Goal: Information Seeking & Learning: Check status

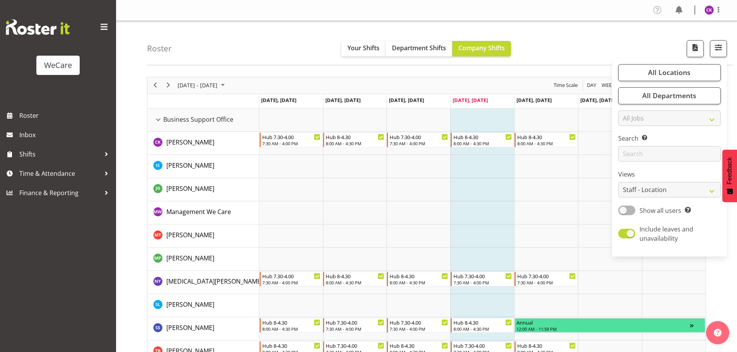
select select "location"
click at [642, 157] on input "text" at bounding box center [669, 153] width 103 height 15
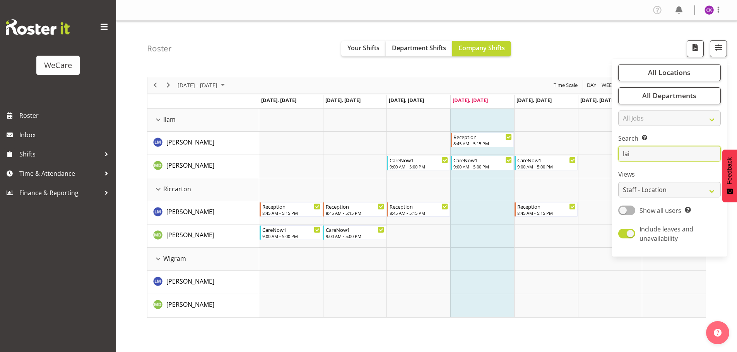
click at [663, 154] on input "lai" at bounding box center [669, 153] width 103 height 15
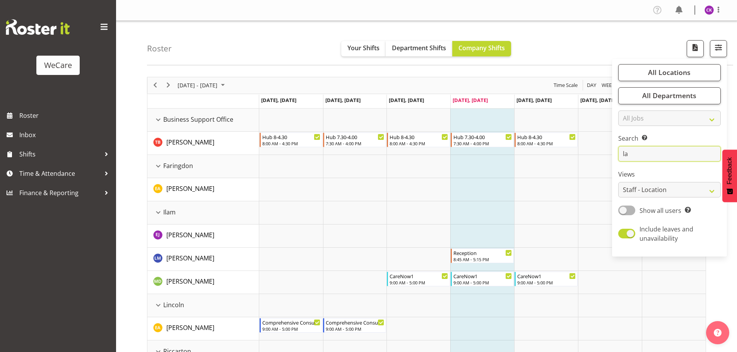
type input "l"
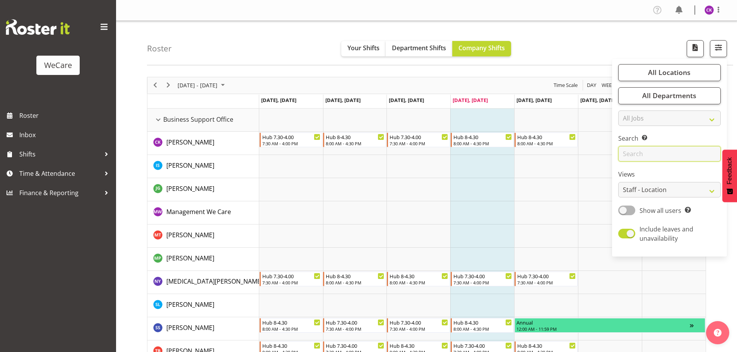
click at [662, 159] on input "text" at bounding box center [669, 153] width 103 height 15
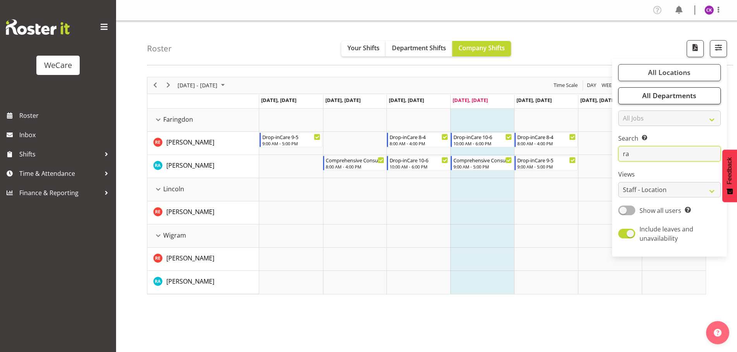
type input "r"
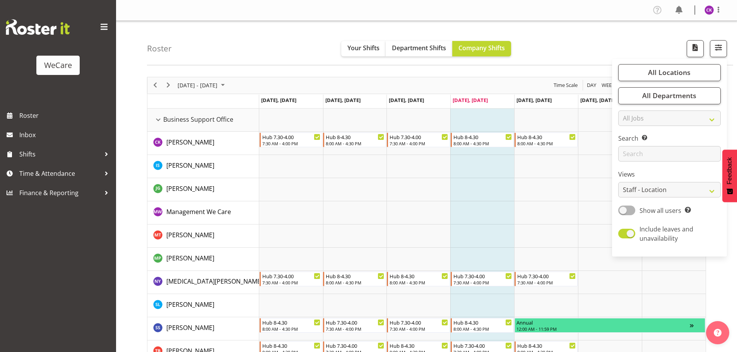
click at [458, 238] on td "Timeline Week of September 18, 2025" at bounding box center [482, 236] width 64 height 23
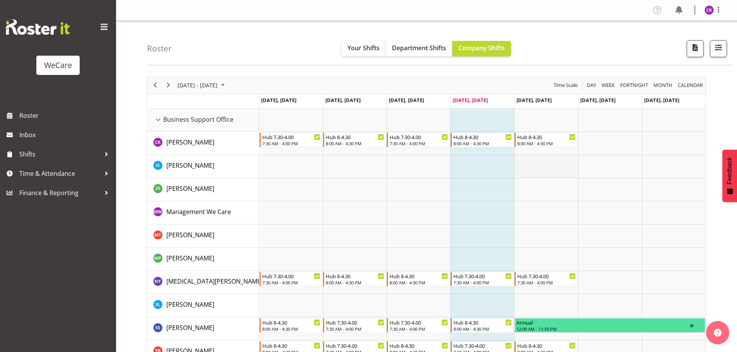
scroll to position [39, 0]
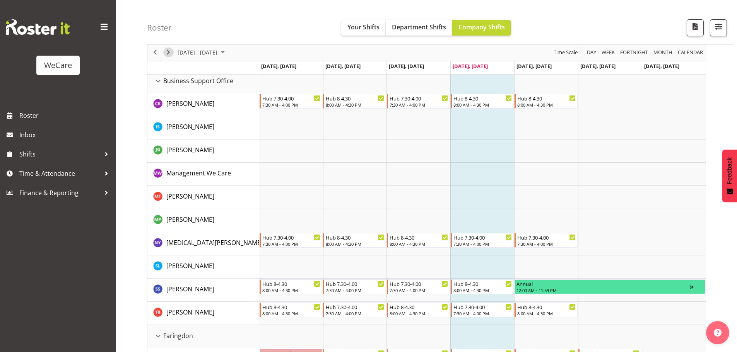
click at [169, 48] on span "Next" at bounding box center [168, 53] width 9 height 10
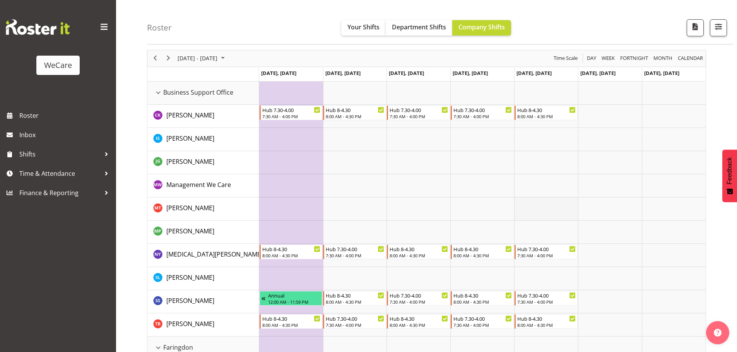
scroll to position [39, 0]
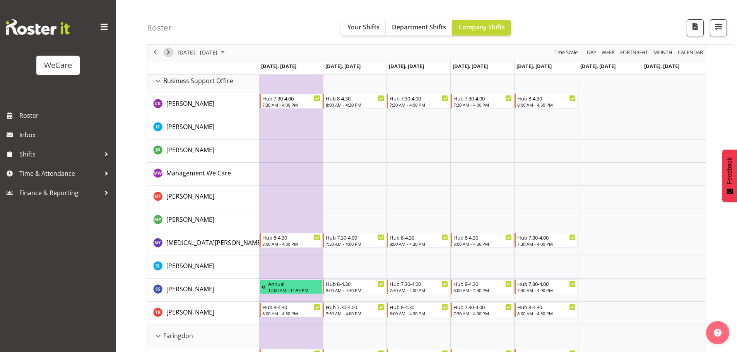
click at [168, 53] on span "Next" at bounding box center [168, 53] width 9 height 10
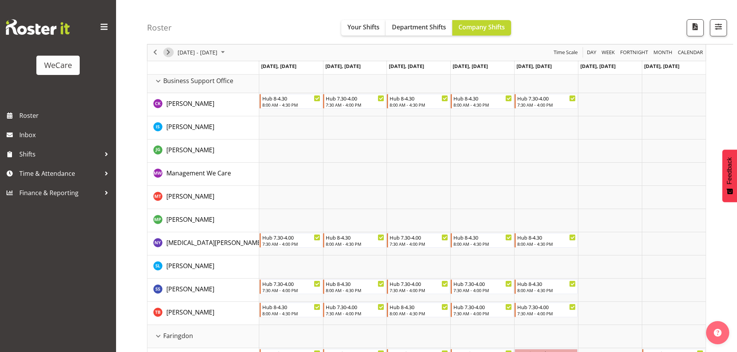
click at [172, 54] on span "Next" at bounding box center [168, 53] width 9 height 10
click at [544, 100] on div "Hub 7.30-4.00" at bounding box center [546, 98] width 59 height 8
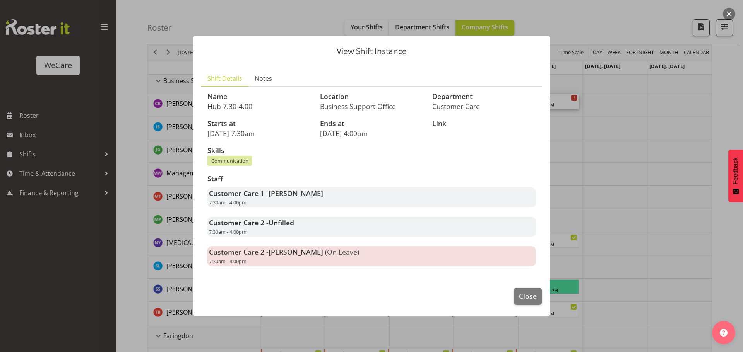
click at [577, 183] on div at bounding box center [371, 176] width 743 height 352
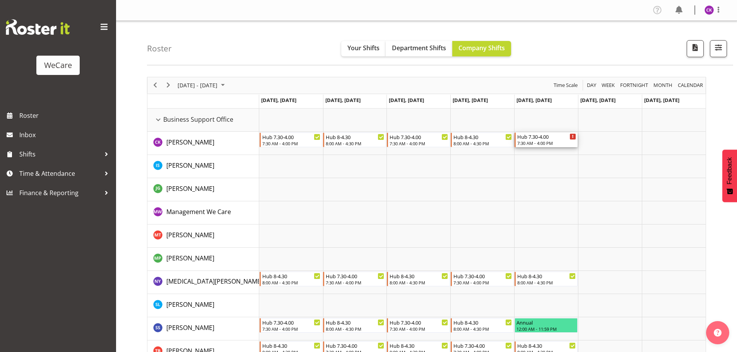
click at [540, 144] on div "7:30 AM - 4:00 PM" at bounding box center [546, 143] width 59 height 6
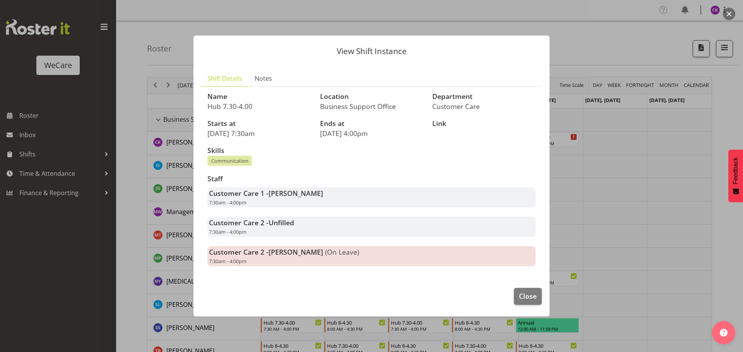
drag, startPoint x: 277, startPoint y: 252, endPoint x: 422, endPoint y: 263, distance: 145.5
click at [422, 263] on div "Customer Care 2 - [PERSON_NAME] (On Leave) 7:30am - 4:00pm" at bounding box center [371, 256] width 328 height 20
drag, startPoint x: 404, startPoint y: 256, endPoint x: 308, endPoint y: 180, distance: 122.8
click at [251, 166] on div "Name Hub 7.30-4.00 Location Business Support Office Department Customer Care St…" at bounding box center [371, 179] width 337 height 183
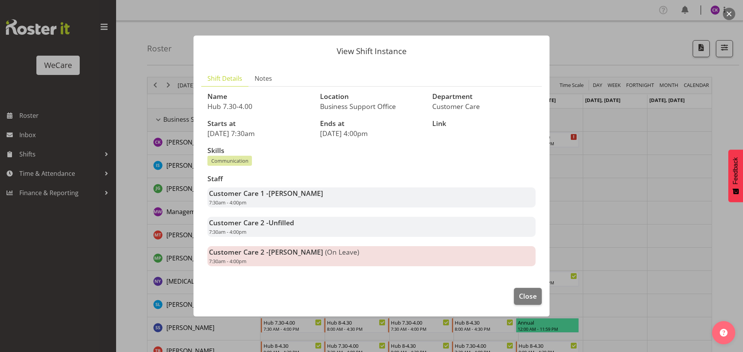
click at [421, 203] on div "Customer Care 1 - [PERSON_NAME] 7:30am - 4:00pm" at bounding box center [371, 198] width 328 height 20
click at [523, 288] on button "Close" at bounding box center [528, 296] width 28 height 17
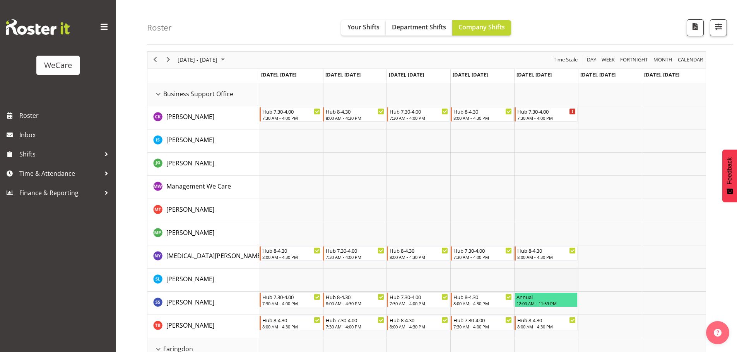
scroll to position [39, 0]
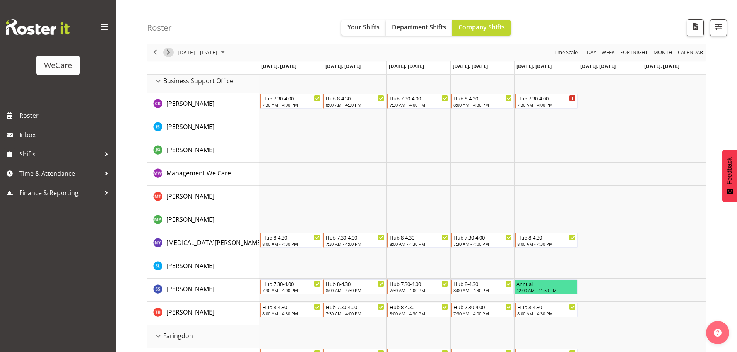
click at [171, 55] on span "Next" at bounding box center [168, 53] width 9 height 10
click at [299, 100] on div "Hub 8-4.30" at bounding box center [291, 98] width 59 height 8
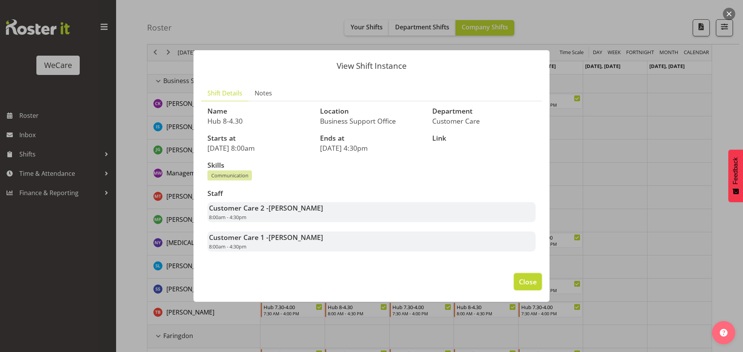
click at [527, 286] on span "Close" at bounding box center [528, 282] width 18 height 10
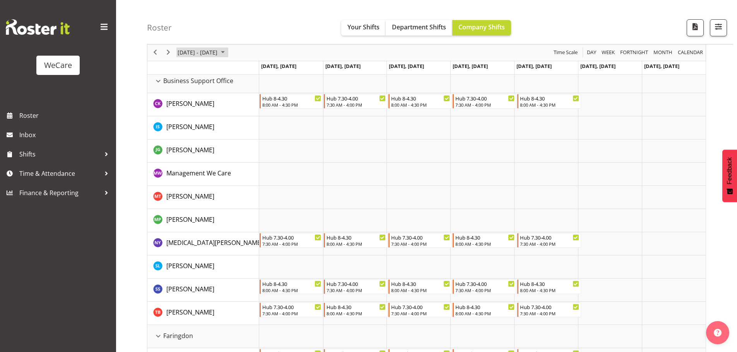
click at [192, 51] on span "[DATE] - [DATE]" at bounding box center [197, 53] width 41 height 10
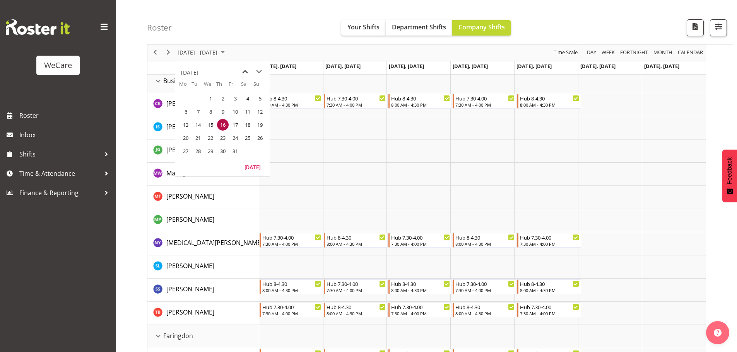
click at [246, 71] on span "previous month" at bounding box center [245, 72] width 14 height 14
click at [222, 126] on span "18" at bounding box center [223, 125] width 12 height 12
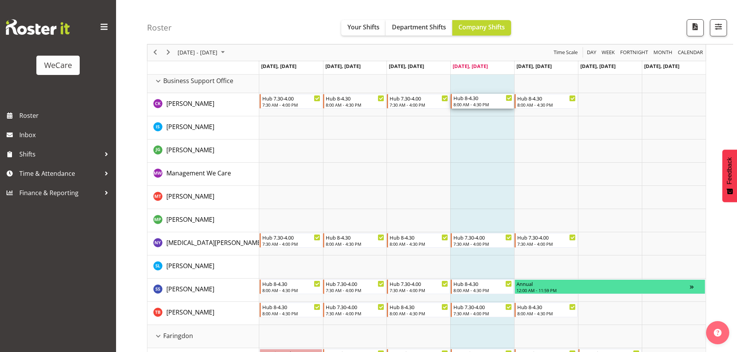
click at [480, 104] on div "8:00 AM - 4:30 PM" at bounding box center [482, 104] width 59 height 6
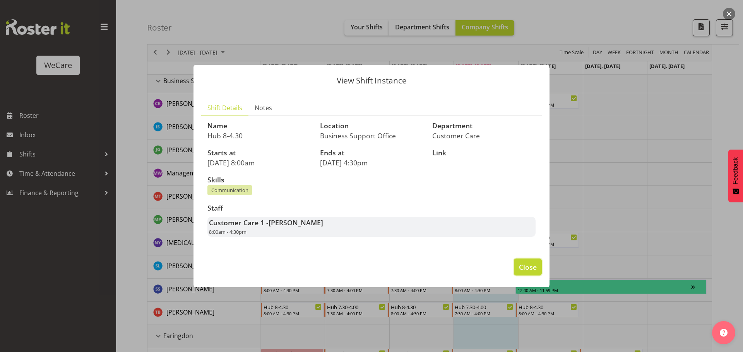
click at [528, 263] on span "Close" at bounding box center [528, 267] width 18 height 10
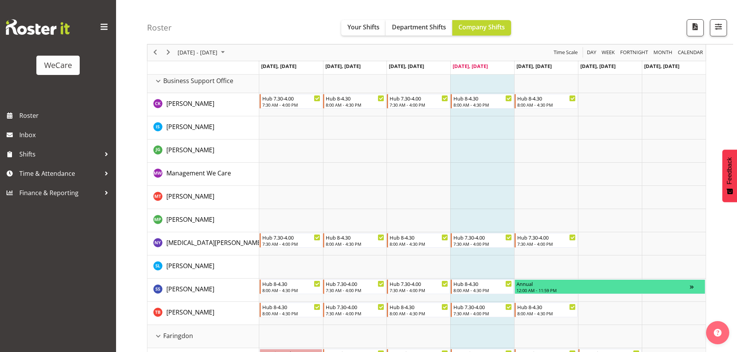
drag, startPoint x: 528, startPoint y: 263, endPoint x: 473, endPoint y: 129, distance: 144.5
click at [473, 128] on td "Timeline Week of September 18, 2025" at bounding box center [482, 127] width 64 height 23
